Goal: Task Accomplishment & Management: Manage account settings

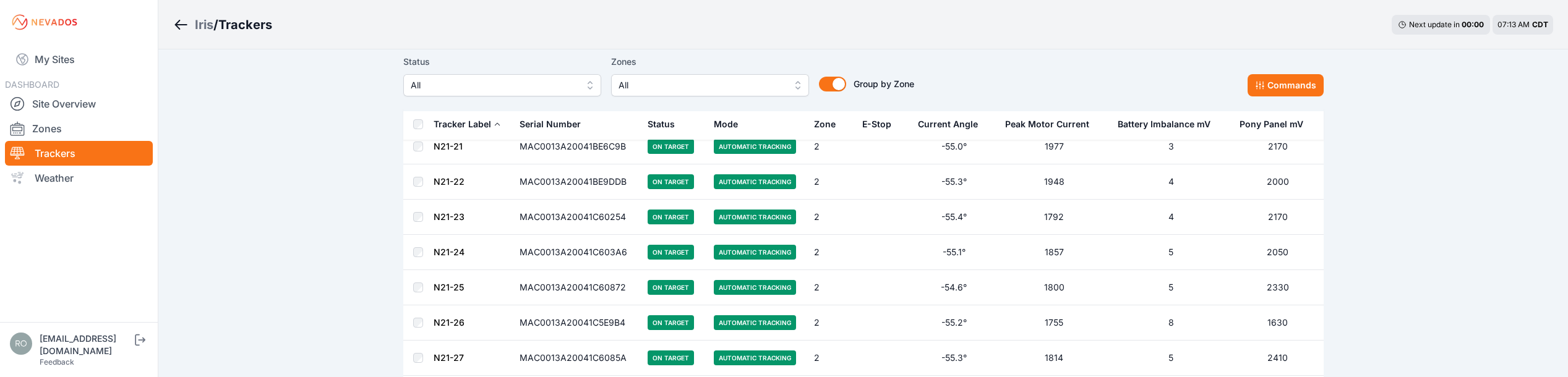
scroll to position [5930, 0]
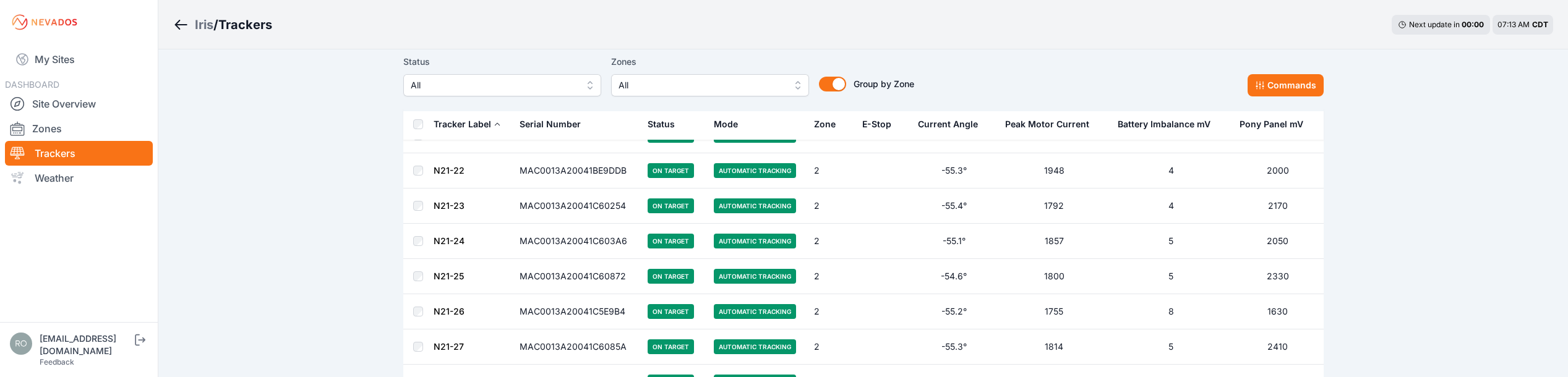
click at [732, 124] on div "Mode" at bounding box center [725, 124] width 24 height 13
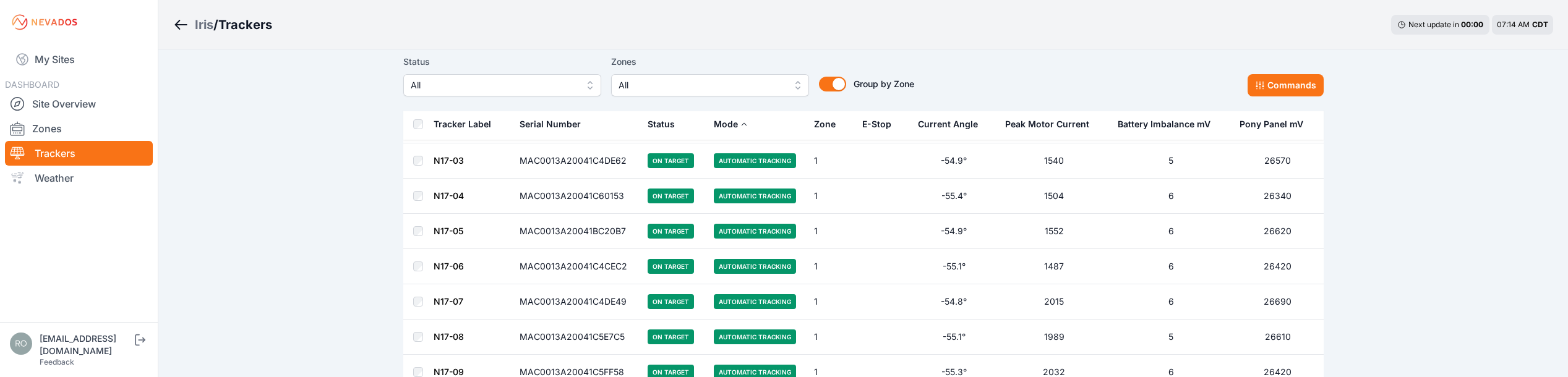
scroll to position [741, 0]
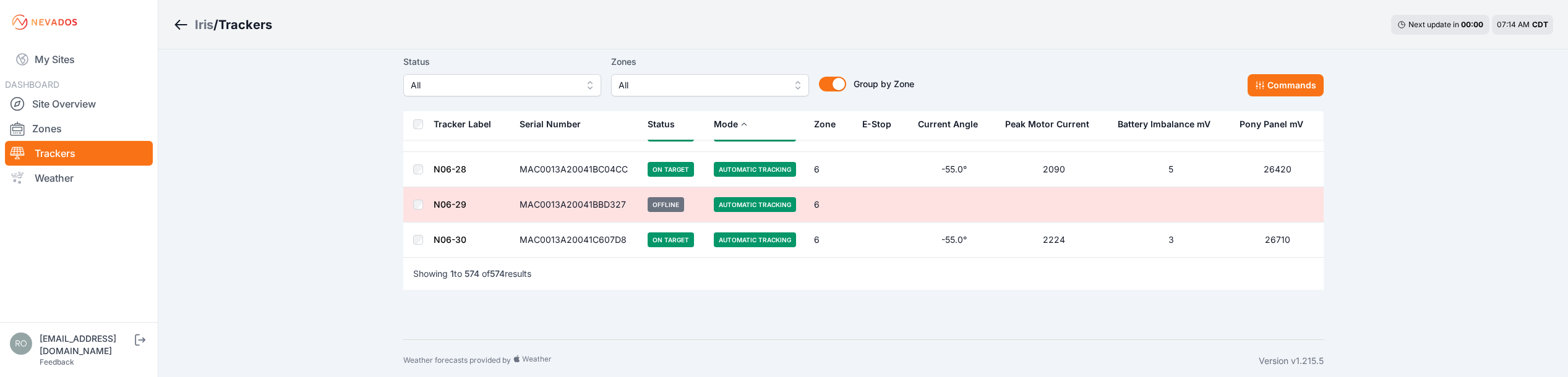
scroll to position [20254, 0]
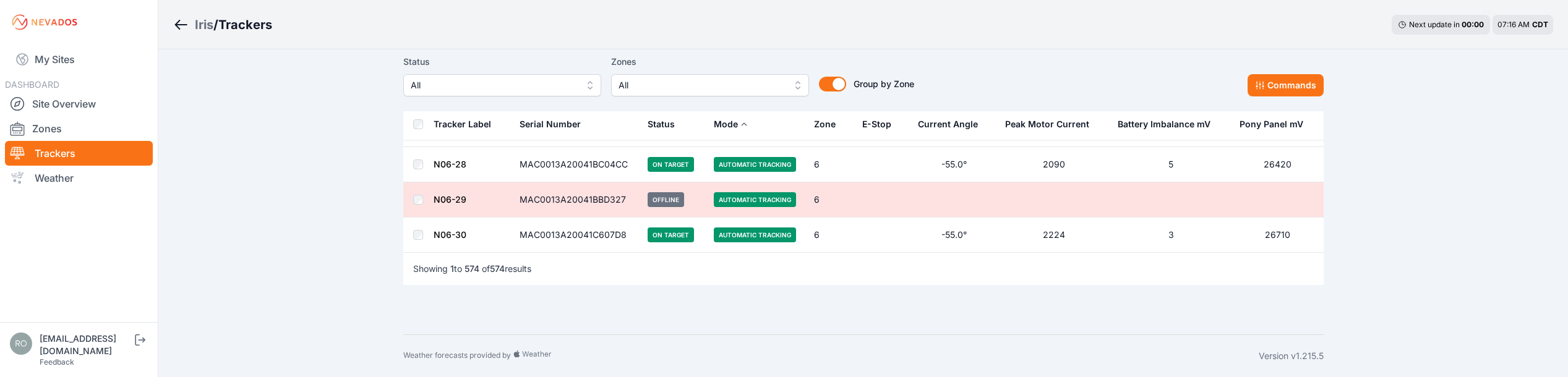
click at [851, 34] on div "Iris / Trackers Next update in 00 : 00 07:16 AM CDT" at bounding box center [863, 24] width 1410 height 49
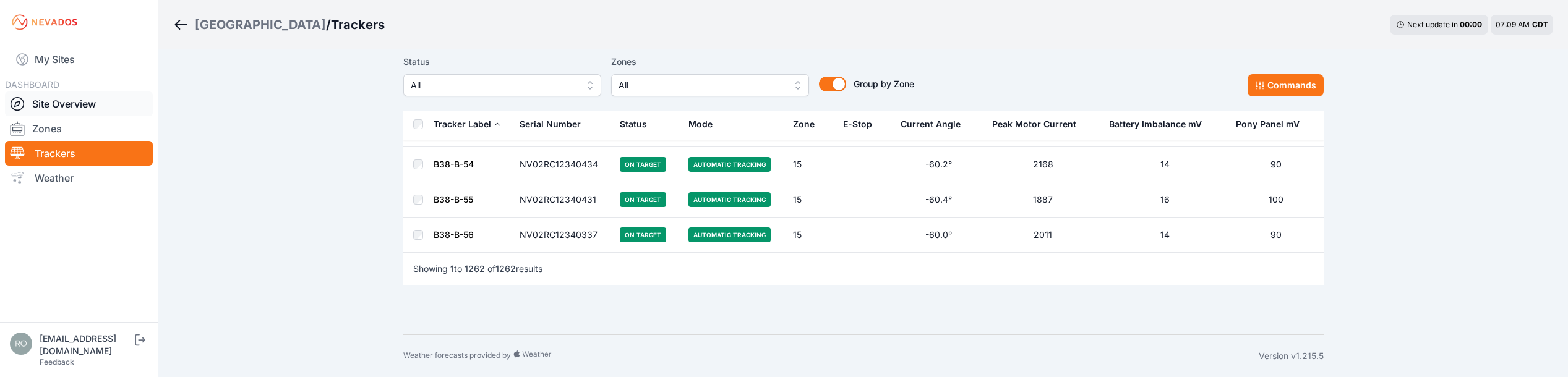
scroll to position [44685, 0]
click at [58, 147] on link "Trackers" at bounding box center [79, 153] width 148 height 25
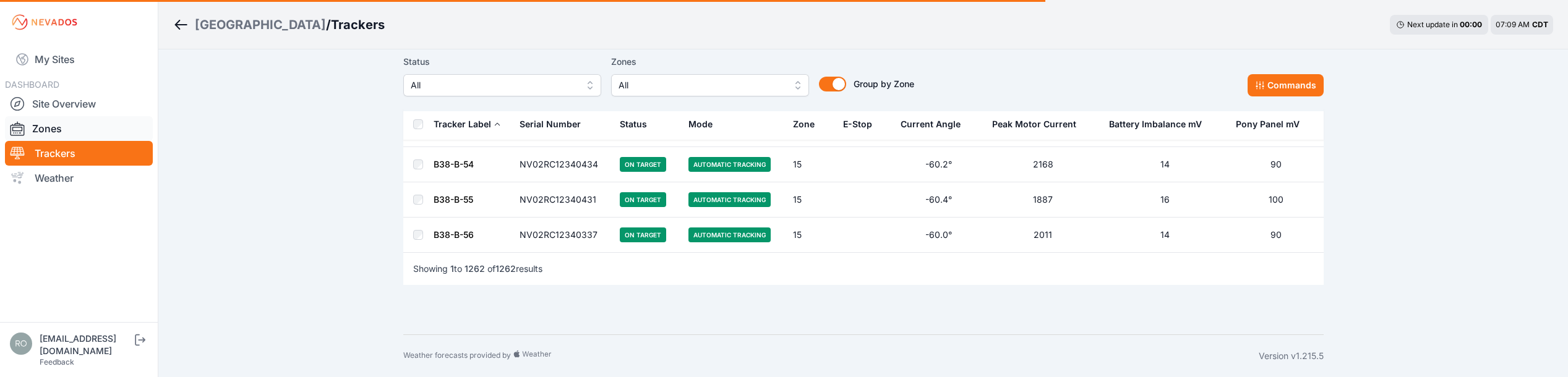
click at [491, 83] on span "All" at bounding box center [493, 85] width 166 height 15
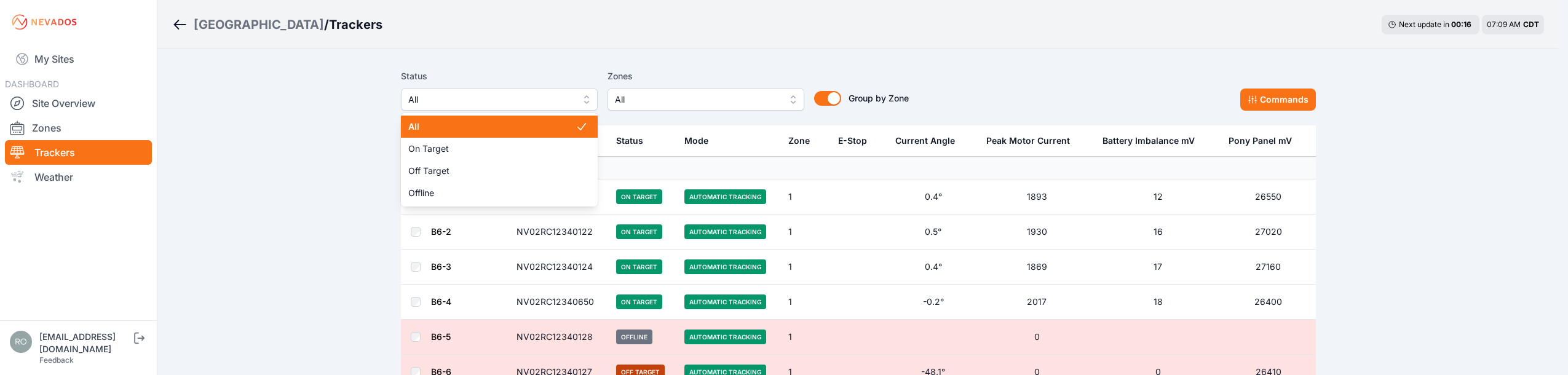
click at [521, 101] on span "All" at bounding box center [490, 100] width 165 height 15
click at [711, 96] on div "Status All All On Target Off Target Offline Zones All Group by Zone Group by Zo…" at bounding box center [655, 90] width 508 height 42
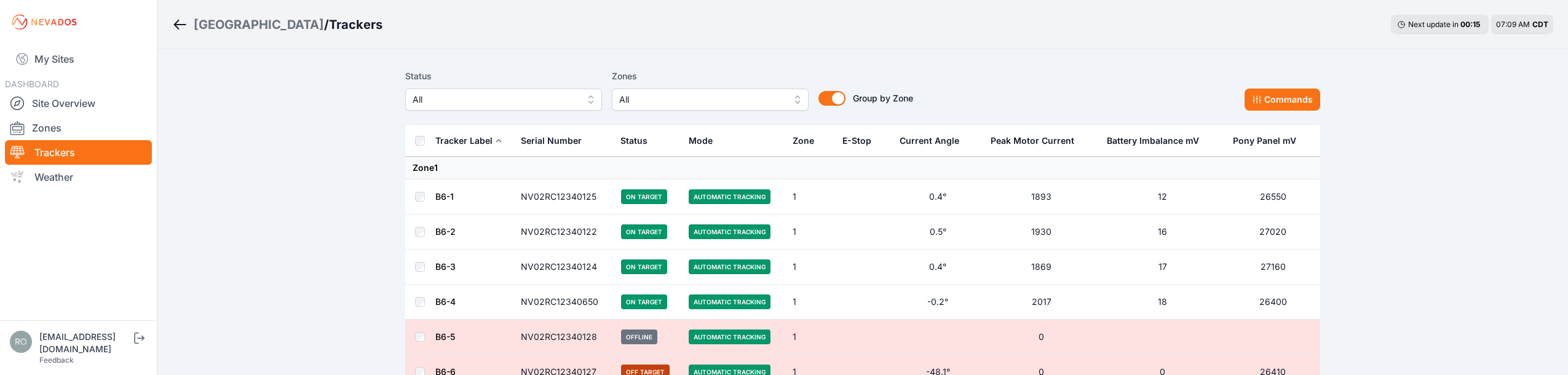
click at [711, 96] on span "All" at bounding box center [701, 100] width 165 height 15
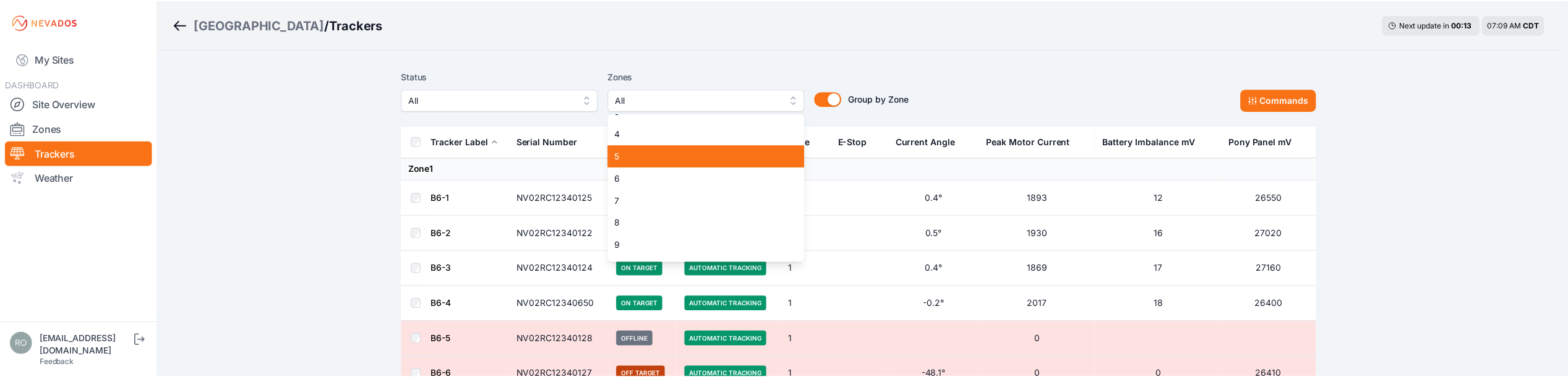
scroll to position [62, 0]
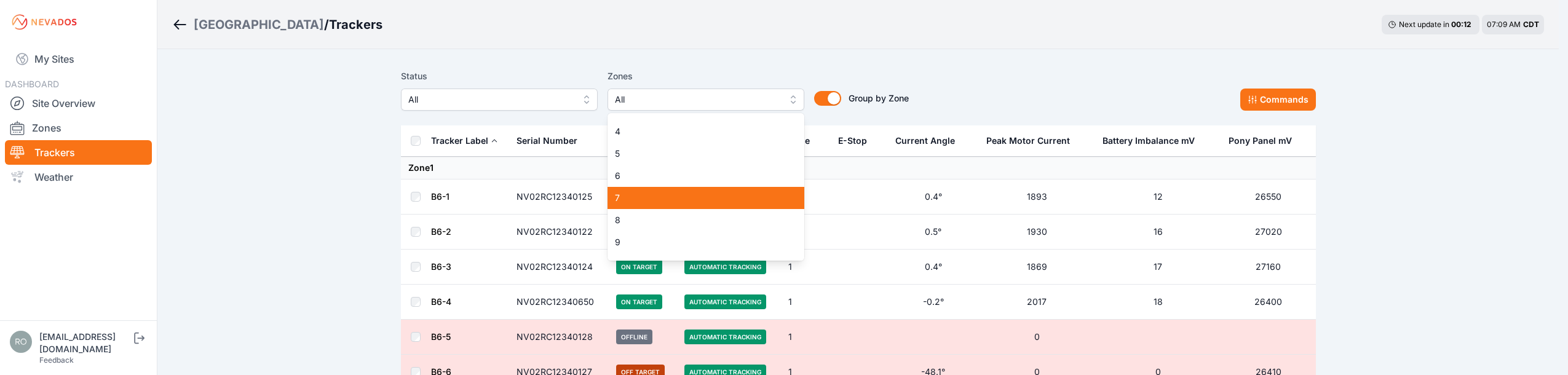
click at [662, 202] on span "7" at bounding box center [698, 198] width 167 height 12
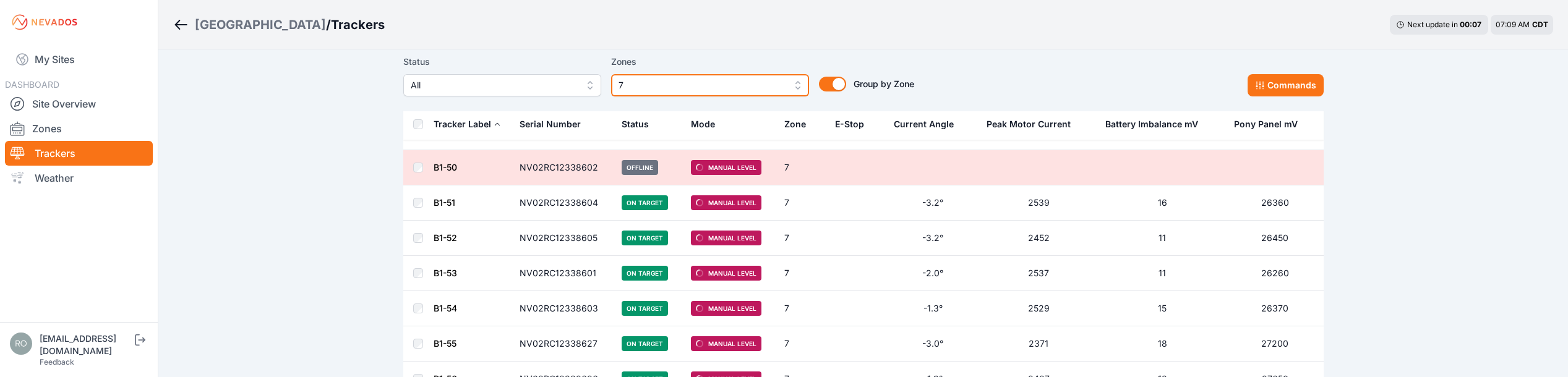
scroll to position [741, 0]
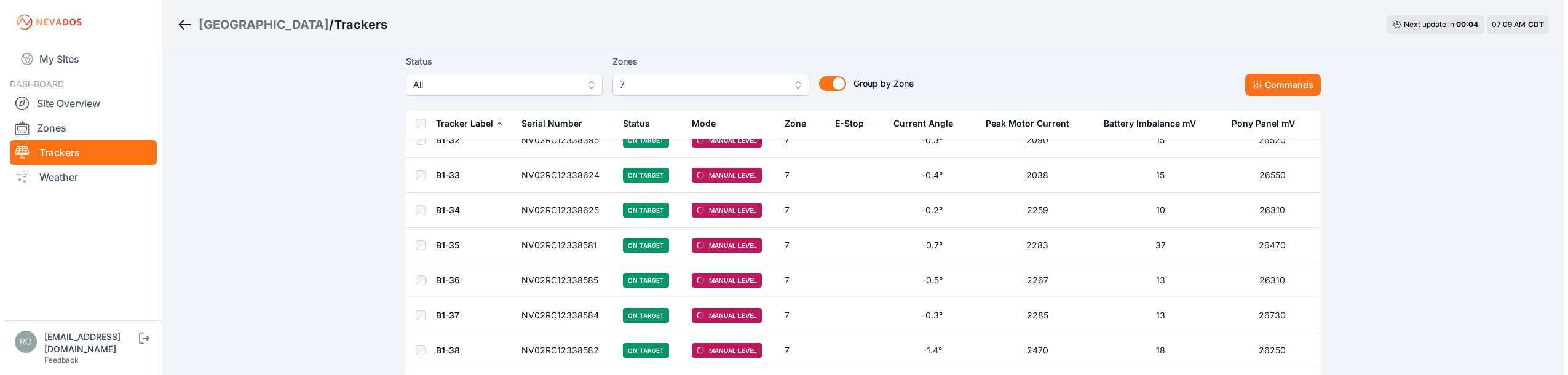
scroll to position [0, 0]
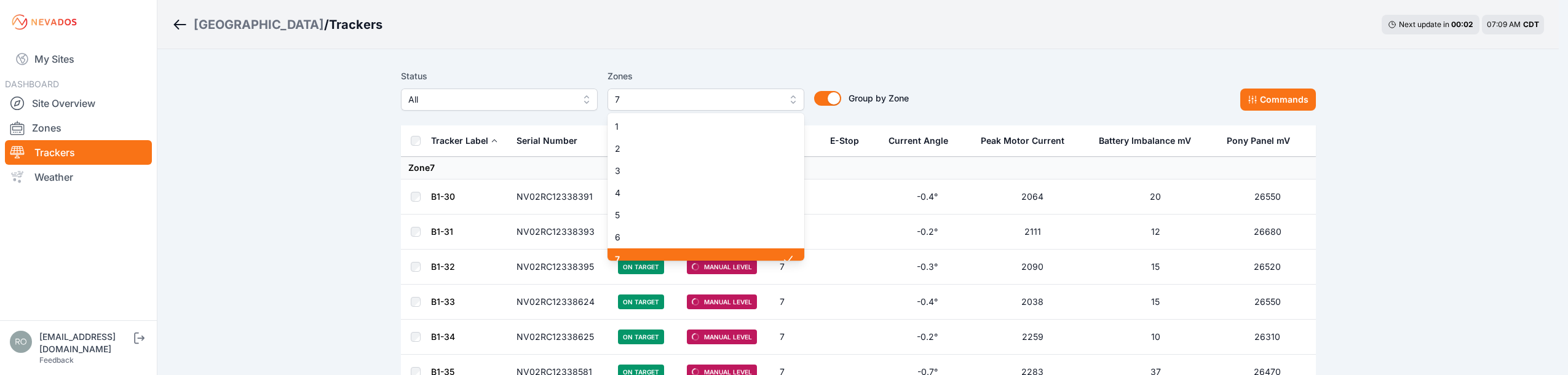
click at [635, 96] on span "7" at bounding box center [697, 100] width 165 height 15
click at [500, 108] on div "Status All Zones 7 1 2 3 4 5 6 7 8 9 10 11 12 13 14 15 Group by Zone Group by Z…" at bounding box center [655, 90] width 508 height 42
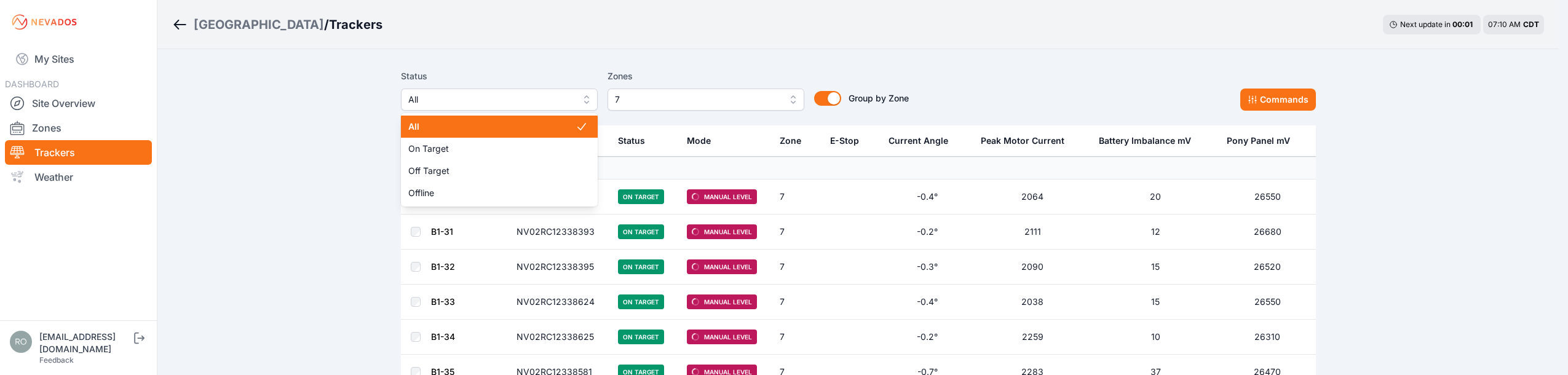
click at [500, 100] on span "All" at bounding box center [490, 100] width 165 height 15
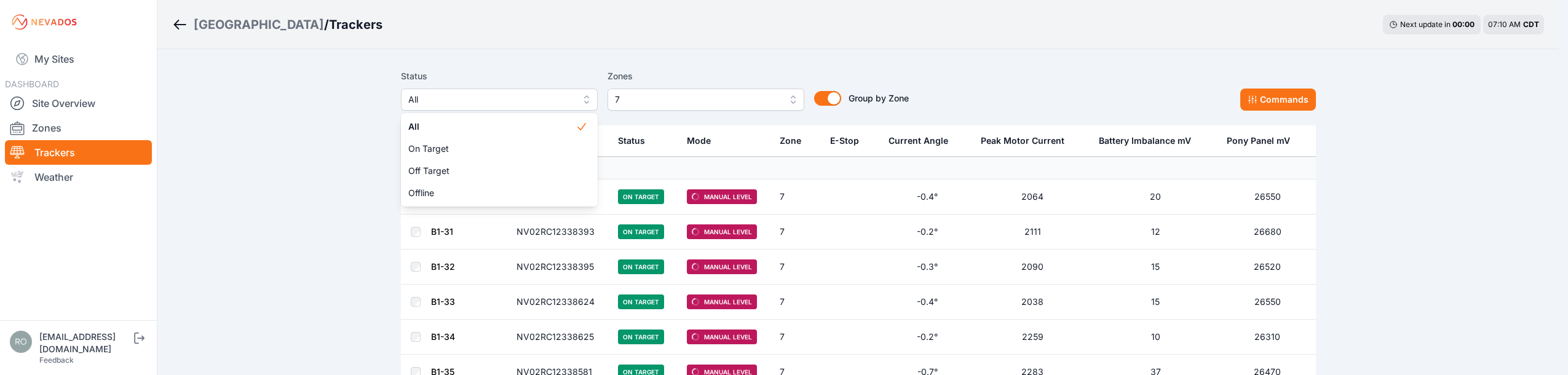
click at [635, 95] on div "Status All All On Target Off Target Offline Zones 7 Group by Zone Group by Zone" at bounding box center [655, 90] width 508 height 42
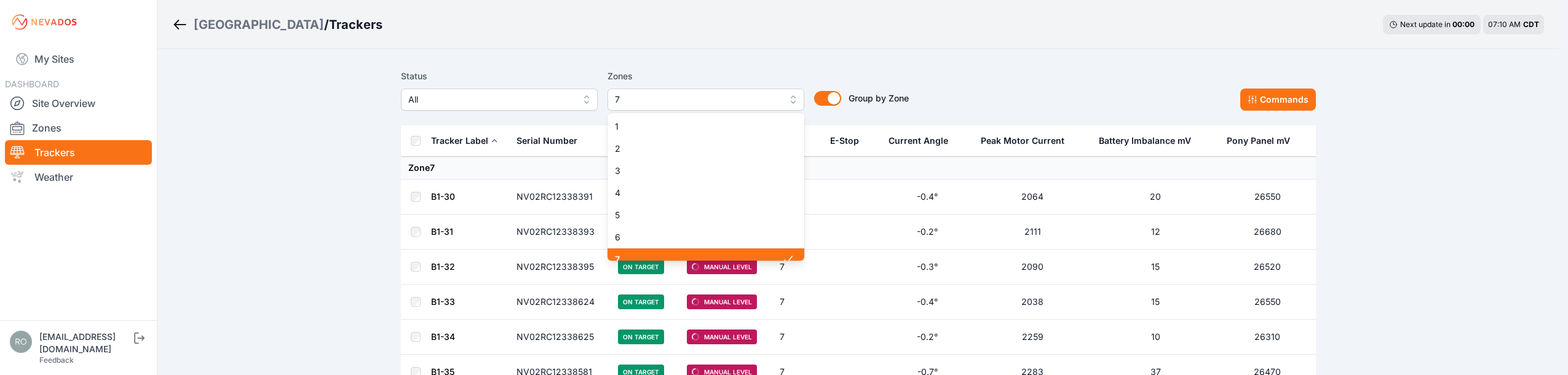
click at [635, 95] on span "7" at bounding box center [697, 100] width 165 height 15
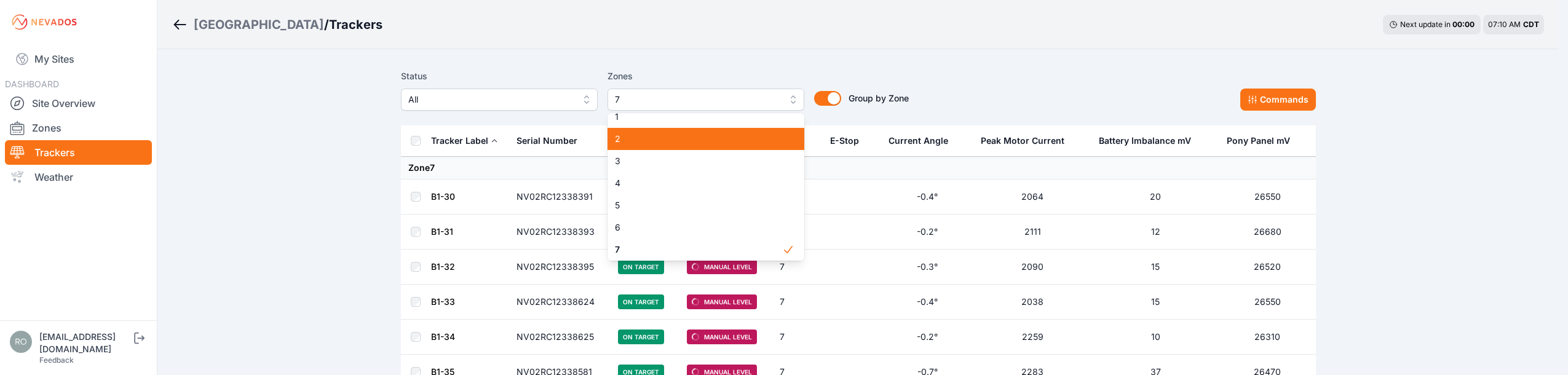
scroll to position [0, 0]
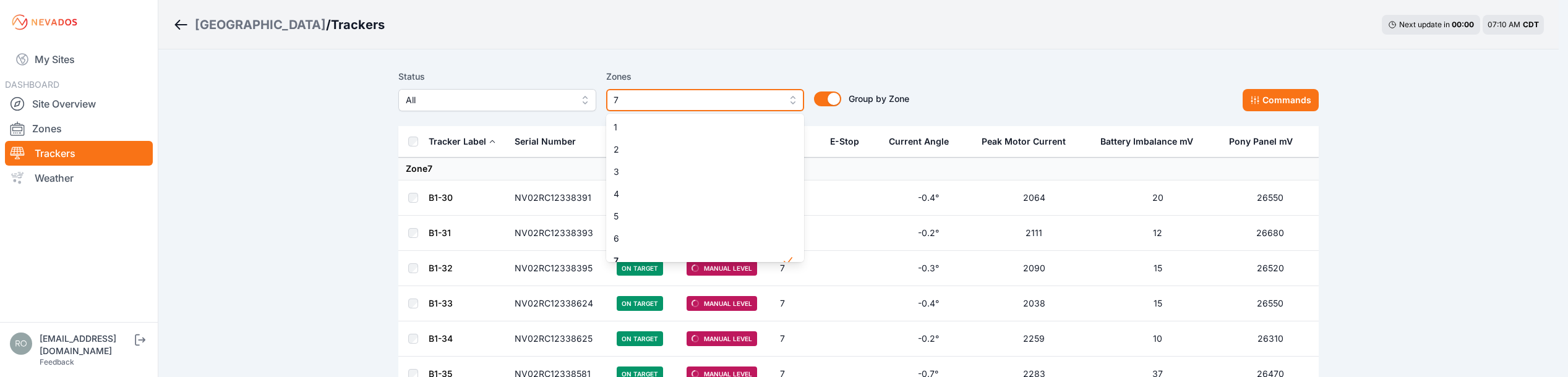
click at [741, 101] on span "7" at bounding box center [696, 100] width 166 height 15
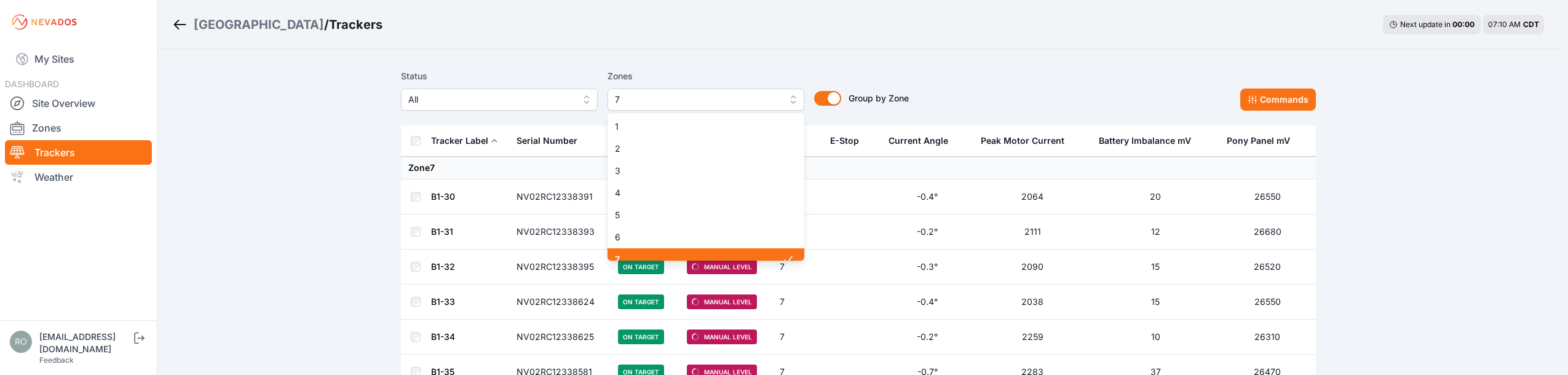
click at [735, 100] on span "7" at bounding box center [697, 100] width 165 height 15
click at [644, 246] on span "7" at bounding box center [698, 249] width 167 height 12
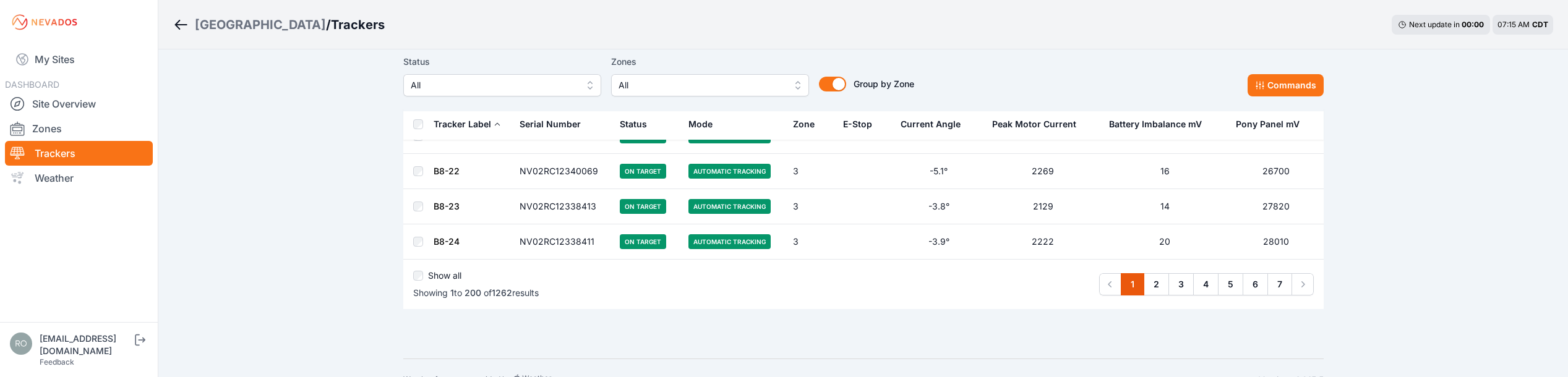
scroll to position [7033, 0]
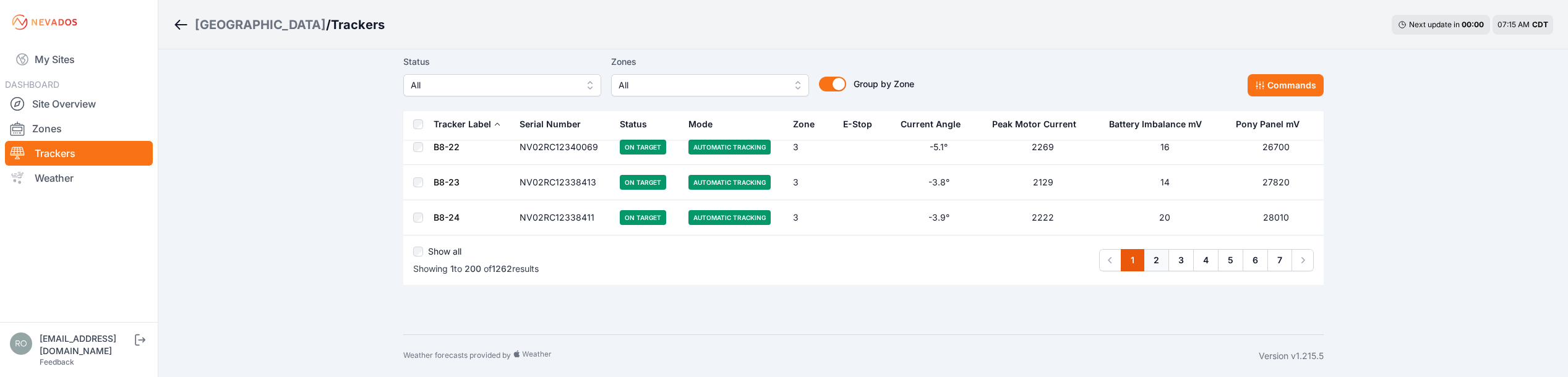
click at [1156, 263] on link "2" at bounding box center [1156, 260] width 26 height 23
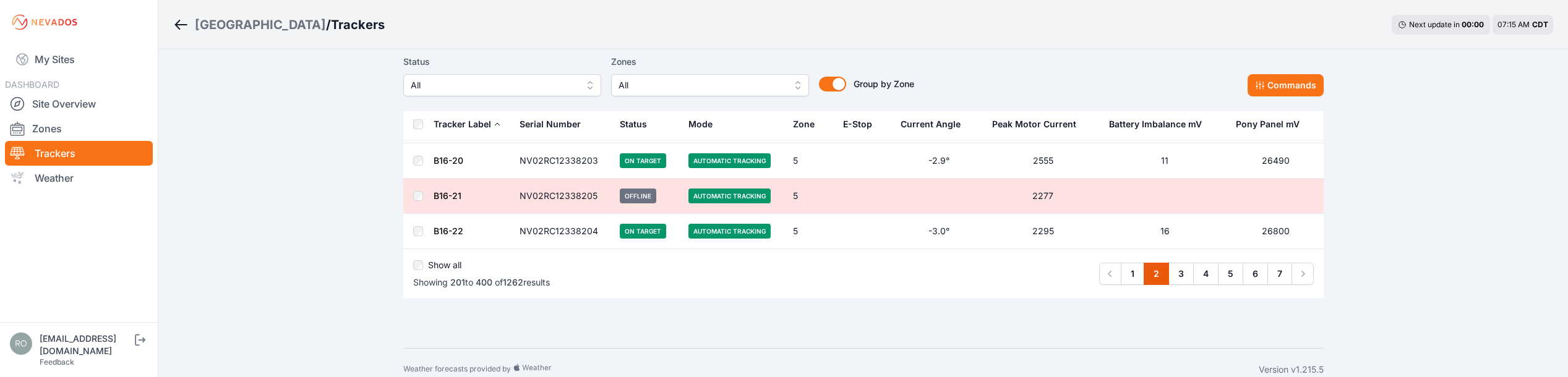
scroll to position [7033, 0]
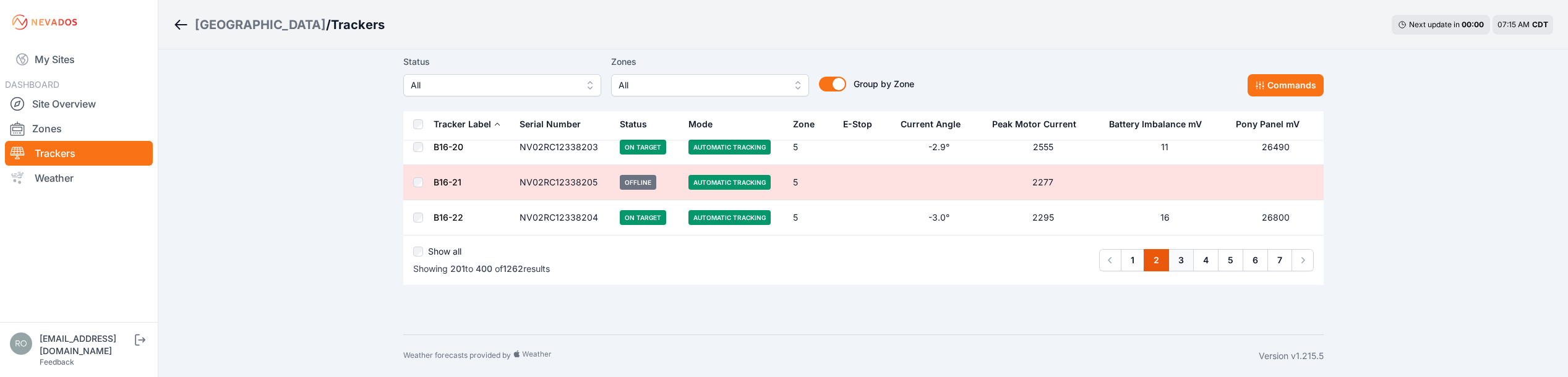
click at [1183, 264] on link "3" at bounding box center [1181, 260] width 26 height 23
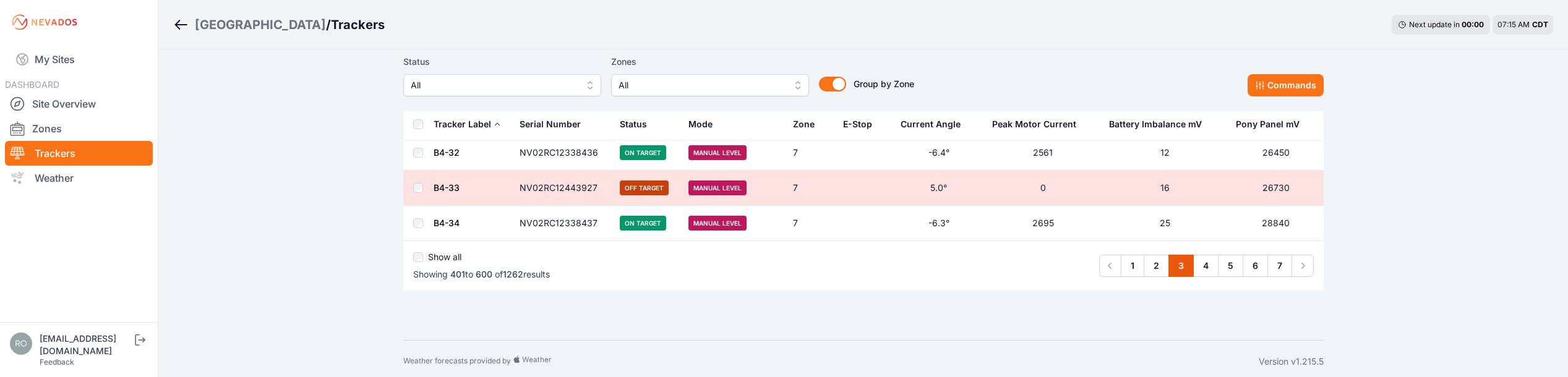
scroll to position [7033, 0]
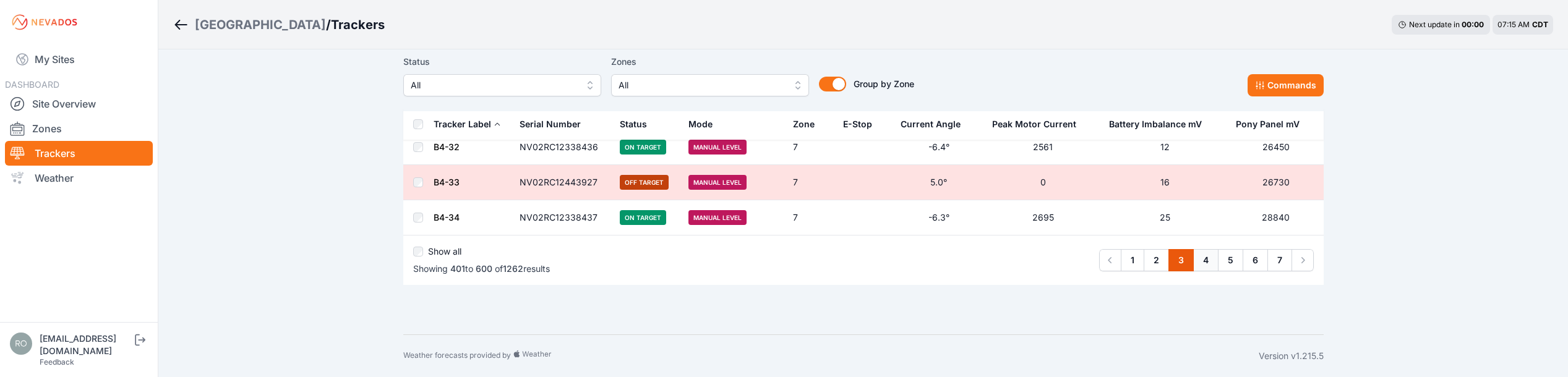
click at [1200, 261] on link "4" at bounding box center [1206, 260] width 26 height 23
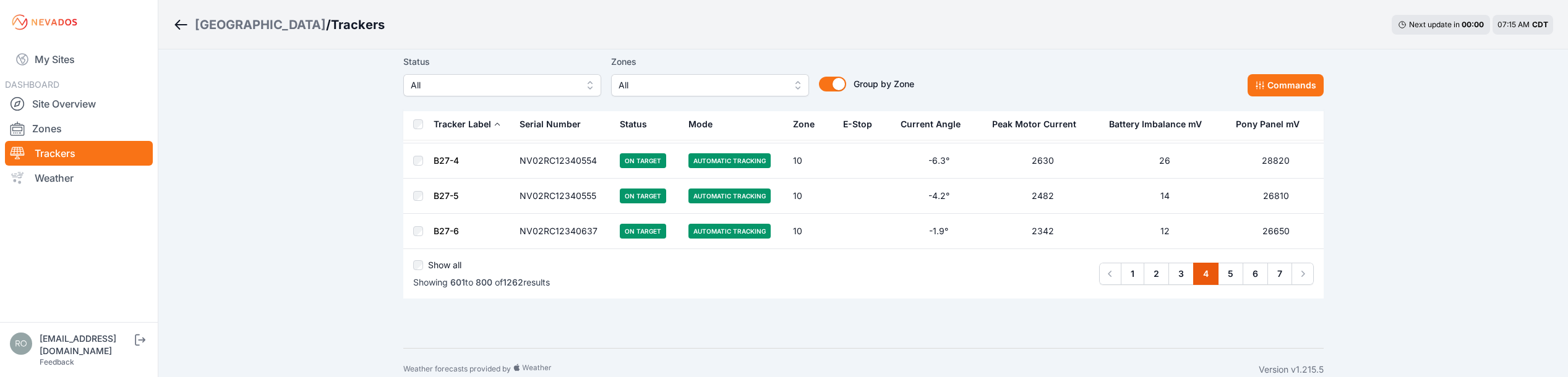
scroll to position [7056, 0]
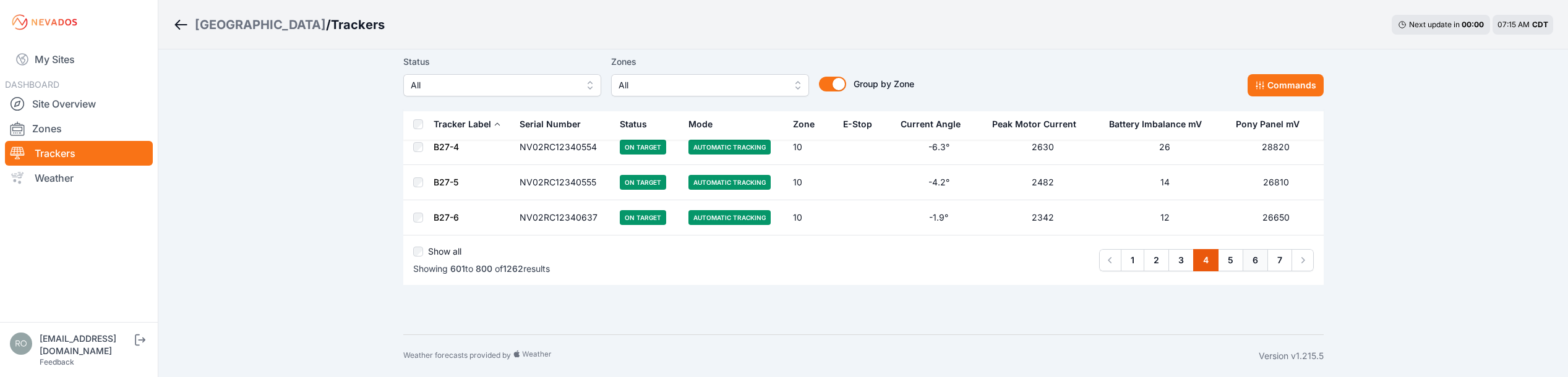
click at [1246, 263] on link "6" at bounding box center [1255, 260] width 26 height 23
click at [1239, 259] on link "5" at bounding box center [1230, 260] width 26 height 23
click at [1238, 258] on link "5" at bounding box center [1230, 260] width 26 height 23
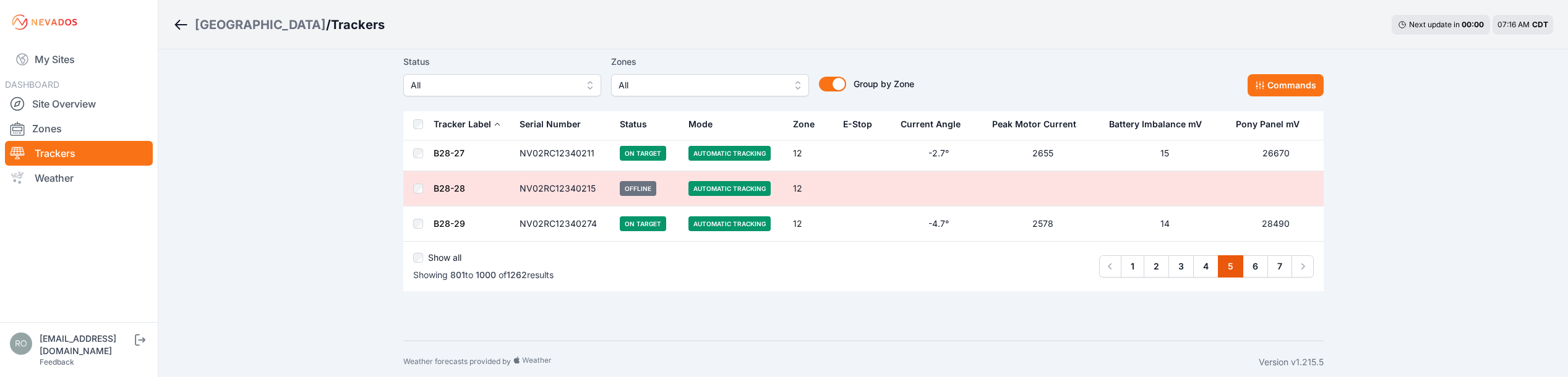
scroll to position [7033, 0]
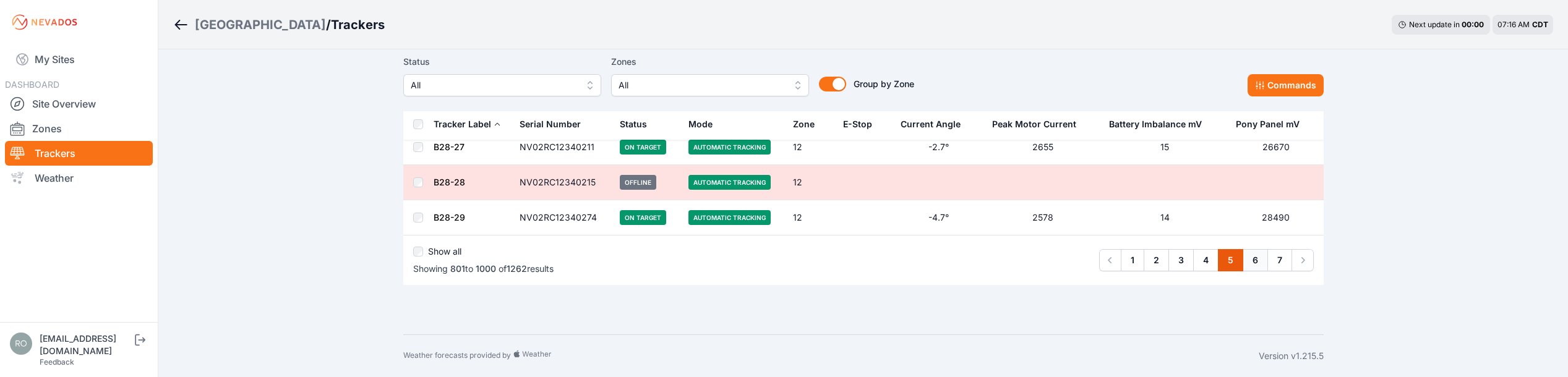
click at [1255, 266] on link "6" at bounding box center [1255, 260] width 26 height 23
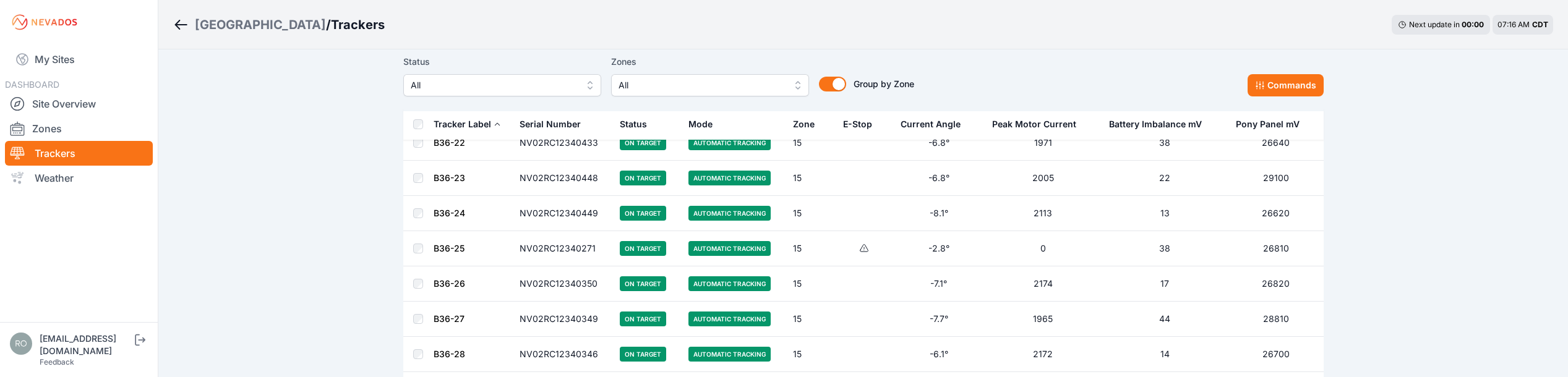
scroll to position [6438, 0]
